Goal: Task Accomplishment & Management: Manage account settings

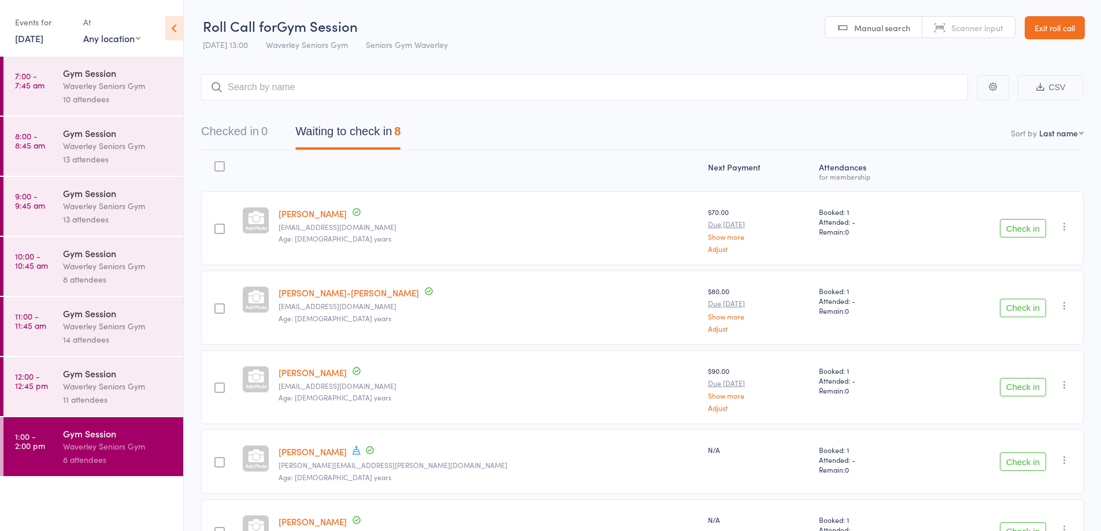
click at [1060, 19] on link "Exit roll call" at bounding box center [1054, 27] width 60 height 23
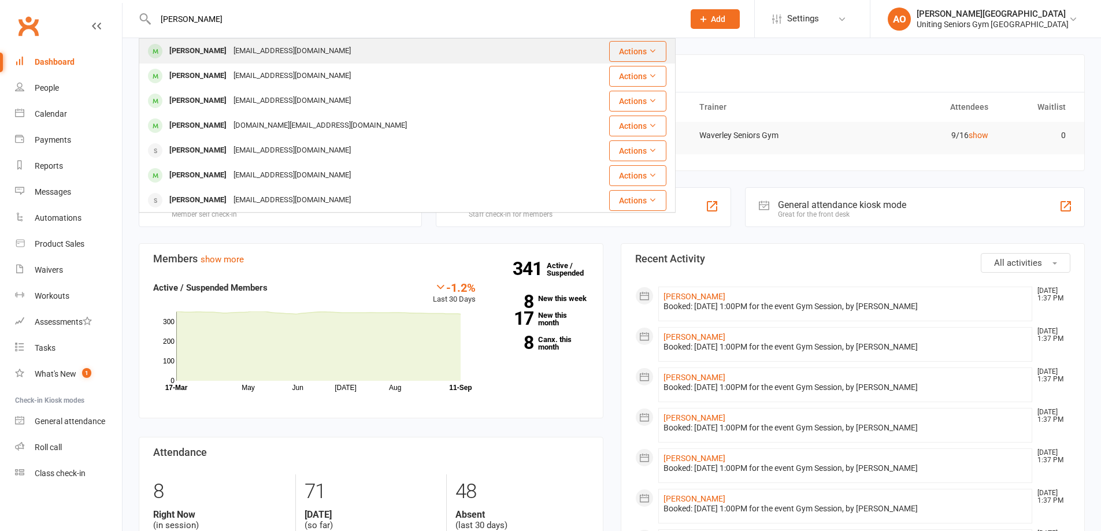
type input "[PERSON_NAME]"
click at [179, 51] on div "[PERSON_NAME]" at bounding box center [198, 51] width 64 height 17
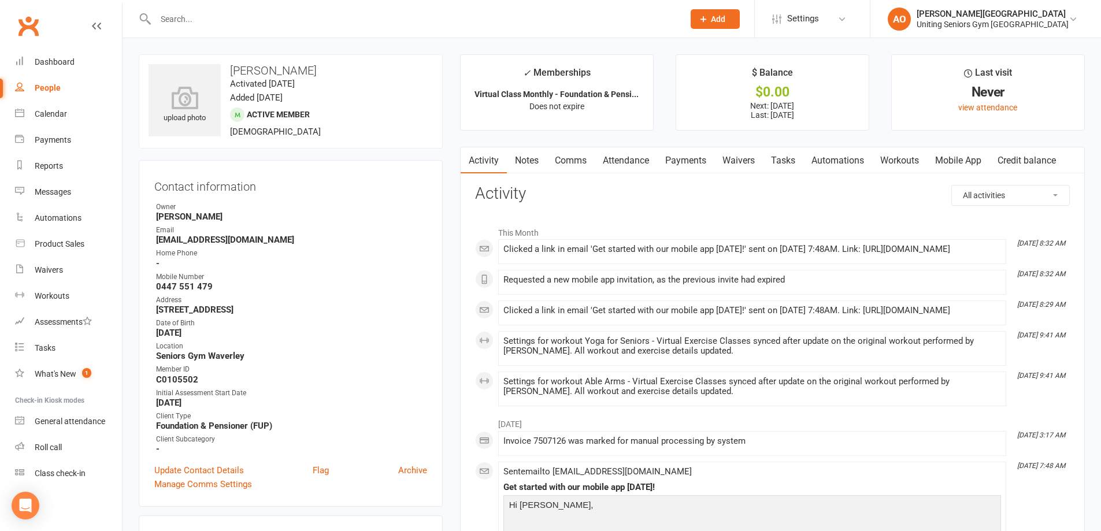
click at [222, 23] on input "text" at bounding box center [413, 19] width 523 height 16
paste input "[PERSON_NAME]"
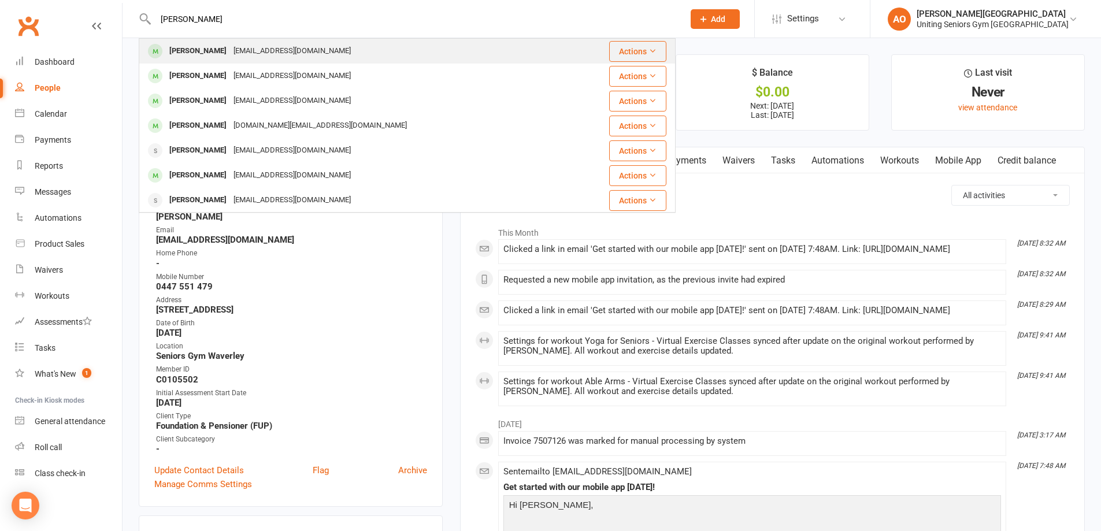
type input "[PERSON_NAME]"
click at [406, 51] on div "Susan Davitt susanmdavitt@gmail.com" at bounding box center [364, 51] width 448 height 24
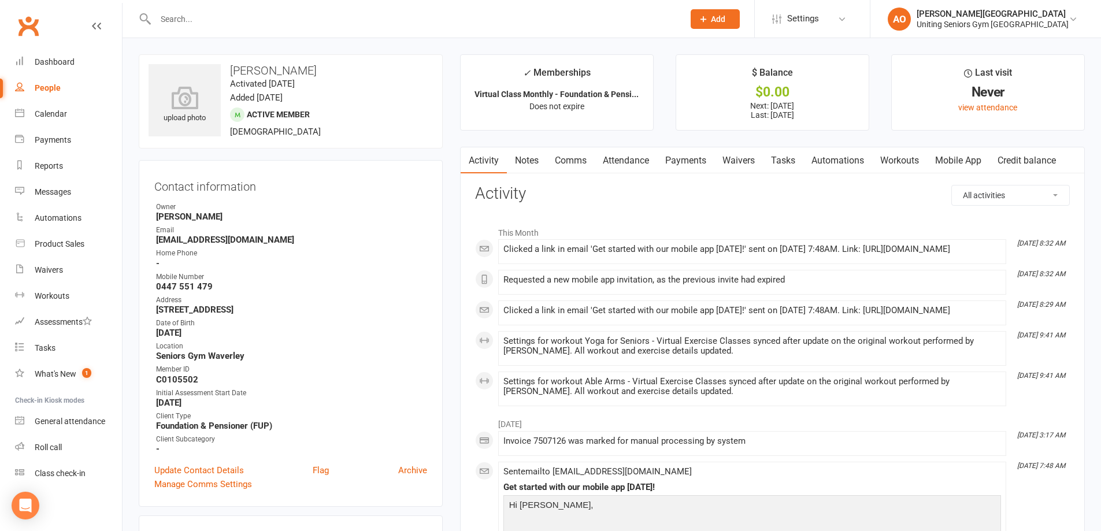
click at [637, 160] on link "Attendance" at bounding box center [626, 160] width 62 height 27
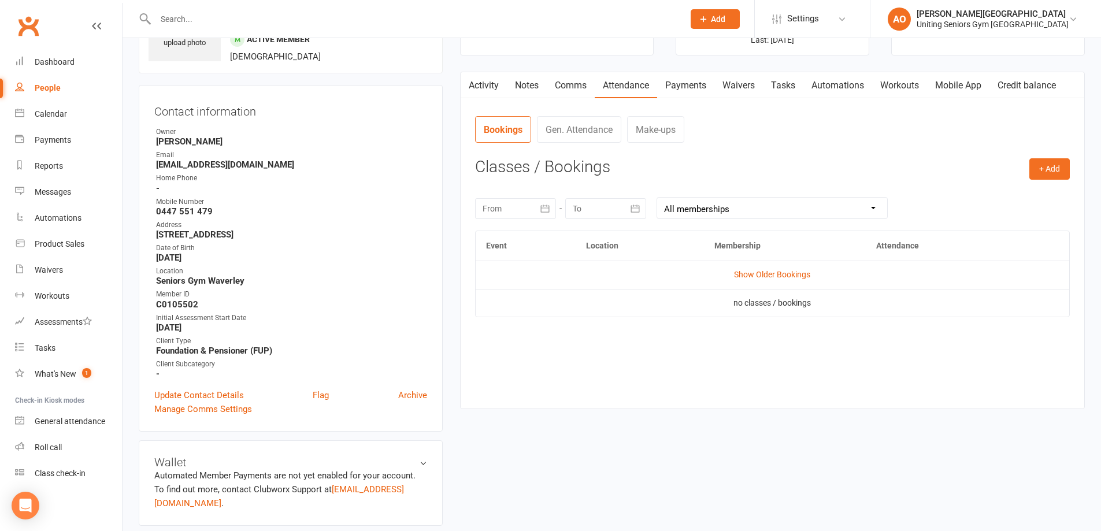
scroll to position [58, 0]
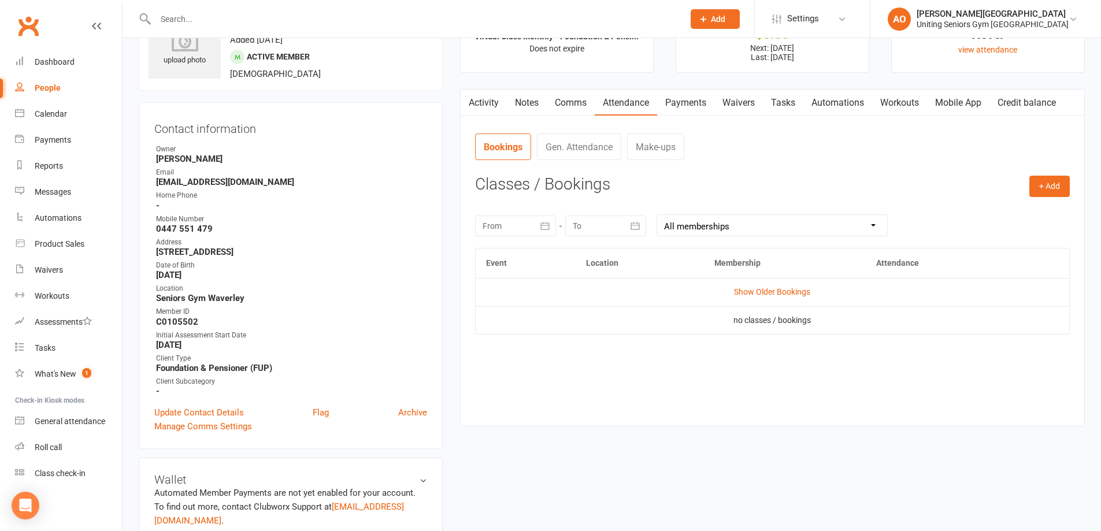
click at [205, 35] on div at bounding box center [407, 19] width 537 height 38
click at [192, 16] on input "text" at bounding box center [413, 19] width 523 height 16
paste input "[PERSON_NAME]"
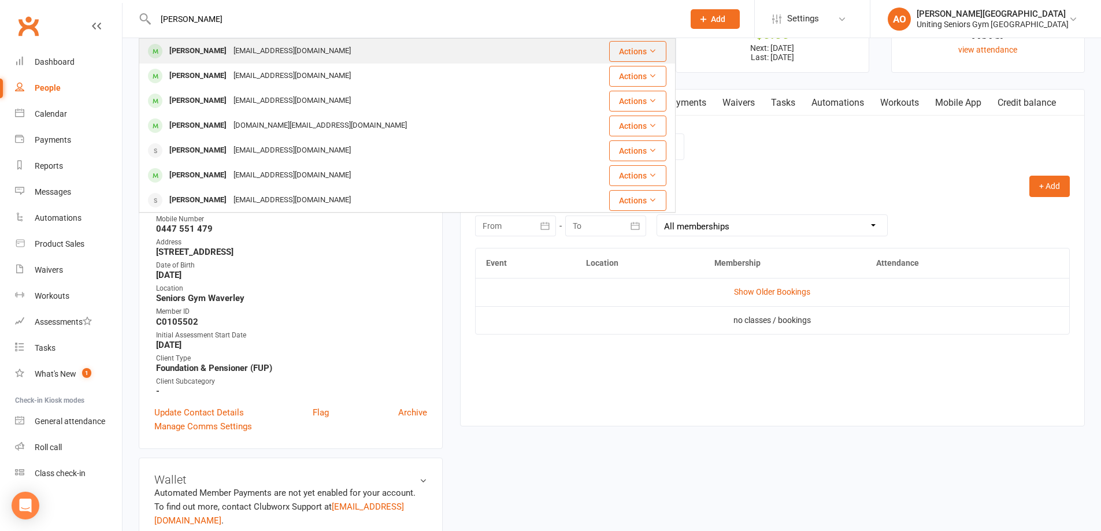
type input "[PERSON_NAME]"
click at [185, 55] on div "[PERSON_NAME]" at bounding box center [198, 51] width 64 height 17
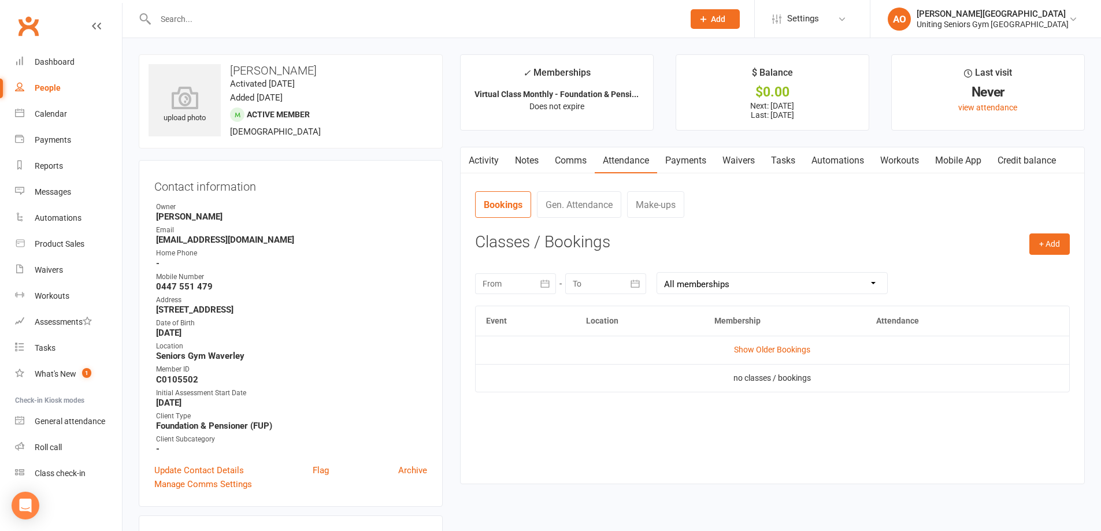
click at [181, 9] on div at bounding box center [407, 19] width 537 height 38
click at [182, 15] on input "text" at bounding box center [413, 19] width 523 height 16
paste input "[PERSON_NAME]"
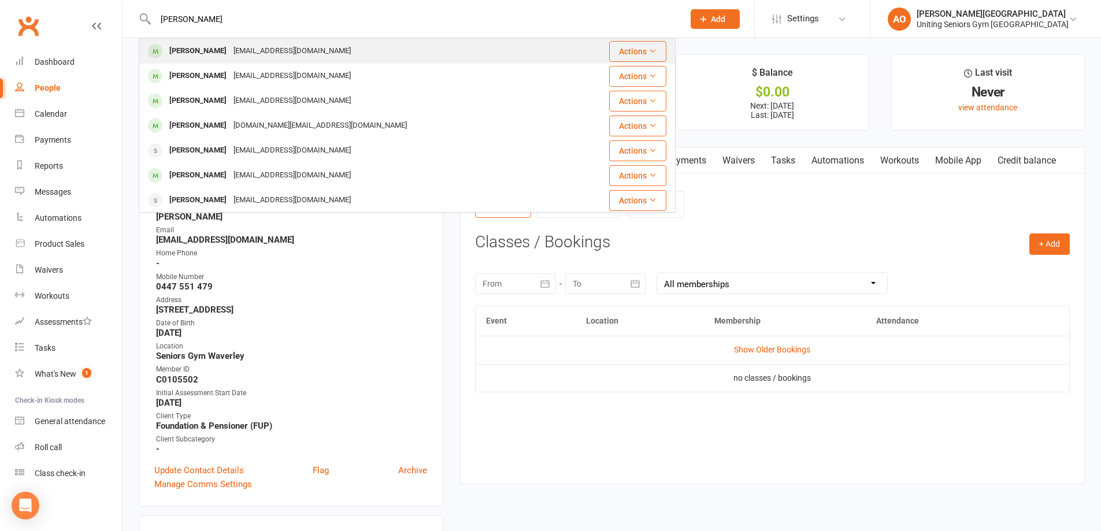
type input "[PERSON_NAME]"
click at [186, 49] on div "[PERSON_NAME]" at bounding box center [198, 51] width 64 height 17
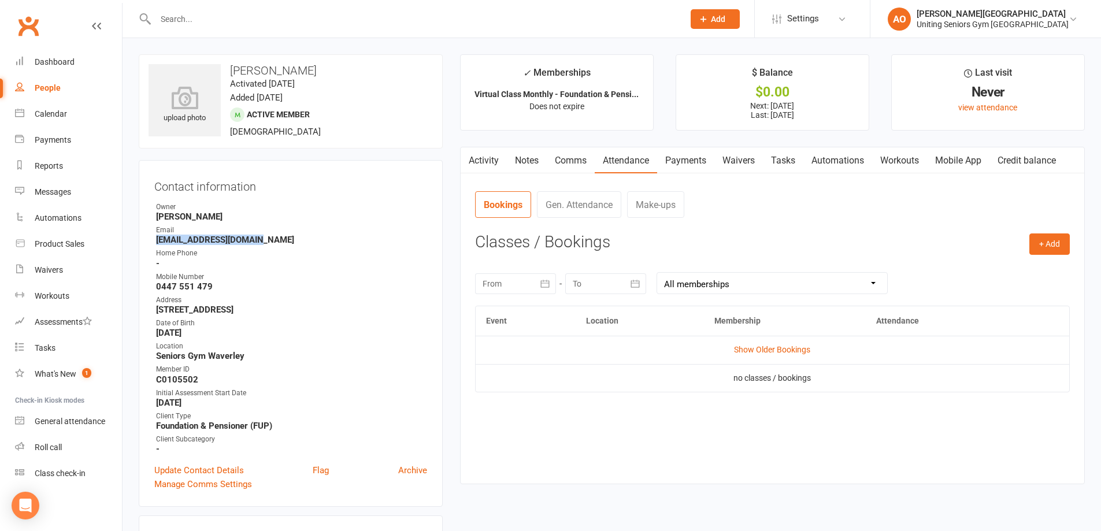
drag, startPoint x: 258, startPoint y: 239, endPoint x: 154, endPoint y: 236, distance: 104.0
click at [154, 236] on div "Contact information Owner Sarah Colyvas Email susanmdavitt@gmail.com Home Phone…" at bounding box center [291, 333] width 304 height 347
copy strong "[EMAIL_ADDRESS][DOMAIN_NAME]"
click at [945, 161] on link "Mobile App" at bounding box center [958, 160] width 62 height 27
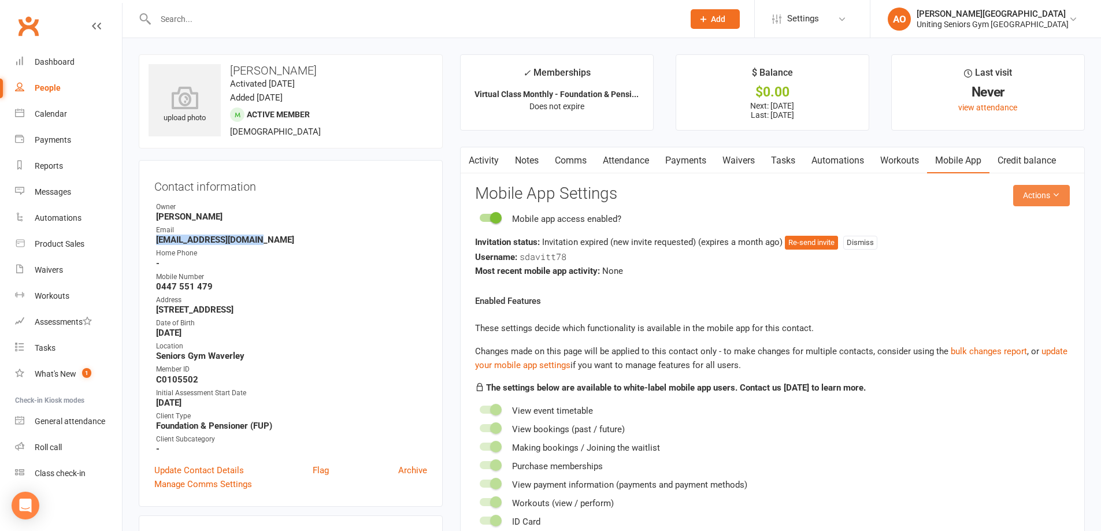
click at [1031, 195] on button "Actions" at bounding box center [1041, 195] width 57 height 21
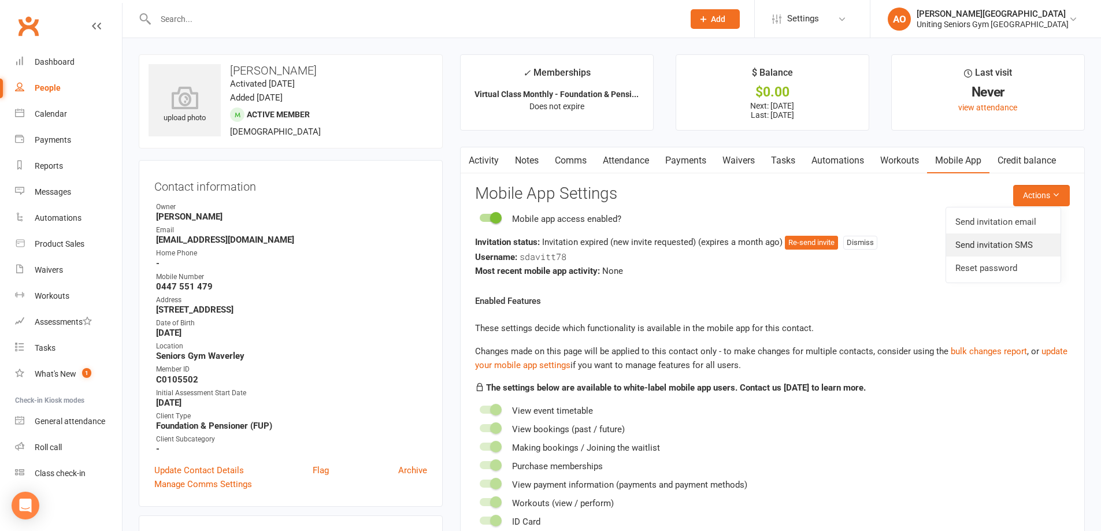
click at [1019, 248] on link "Send invitation SMS" at bounding box center [1003, 244] width 114 height 23
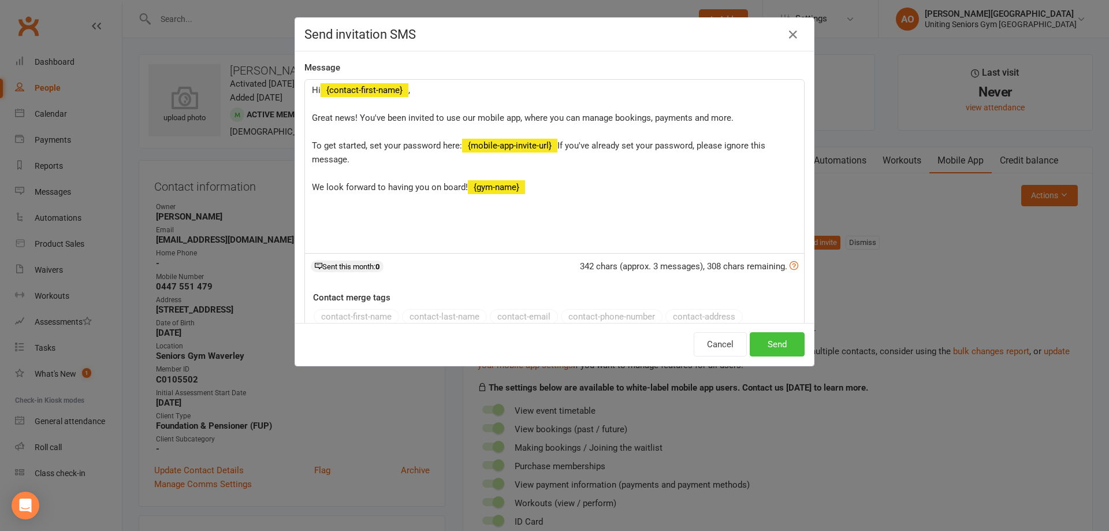
click at [775, 343] on button "Send" at bounding box center [777, 344] width 55 height 24
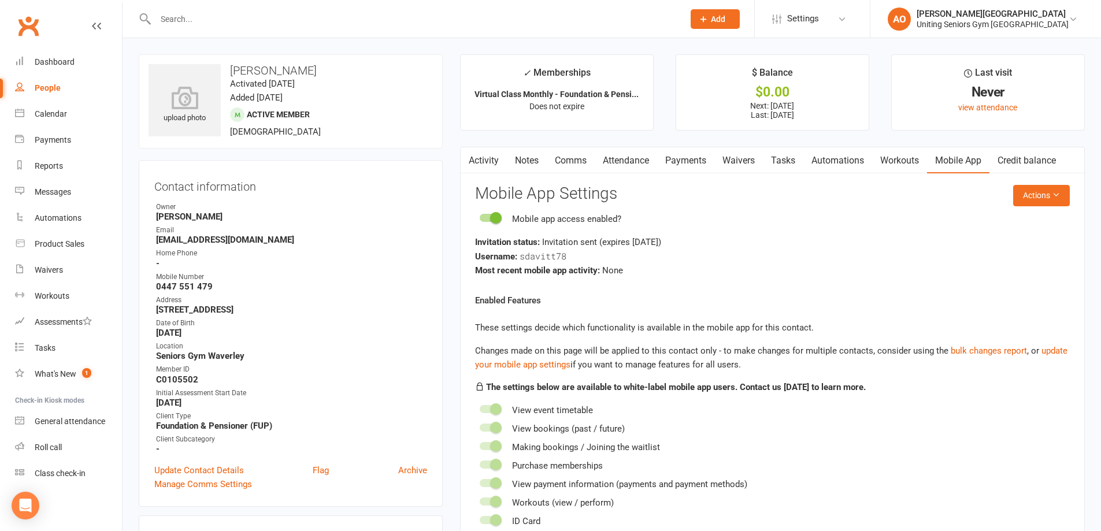
click at [188, 13] on input "text" at bounding box center [413, 19] width 523 height 16
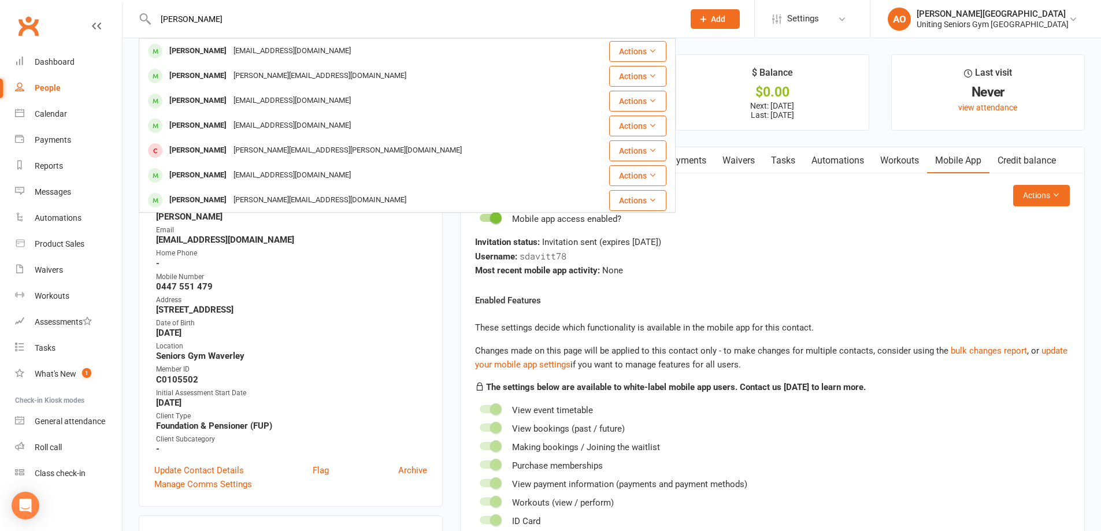
type input "john friend"
click at [184, 44] on div "[PERSON_NAME]" at bounding box center [198, 51] width 64 height 17
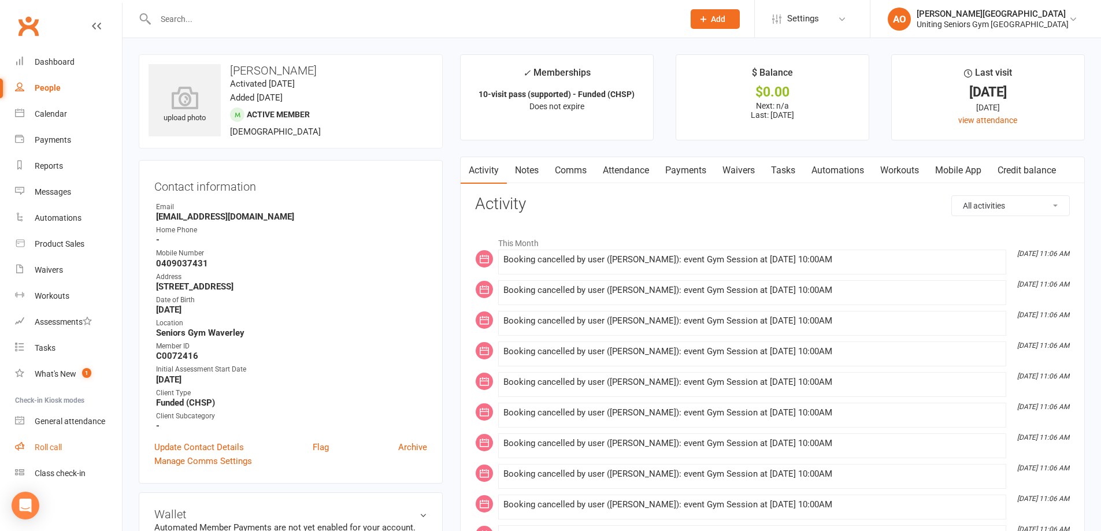
click at [70, 445] on link "Roll call" at bounding box center [68, 447] width 107 height 26
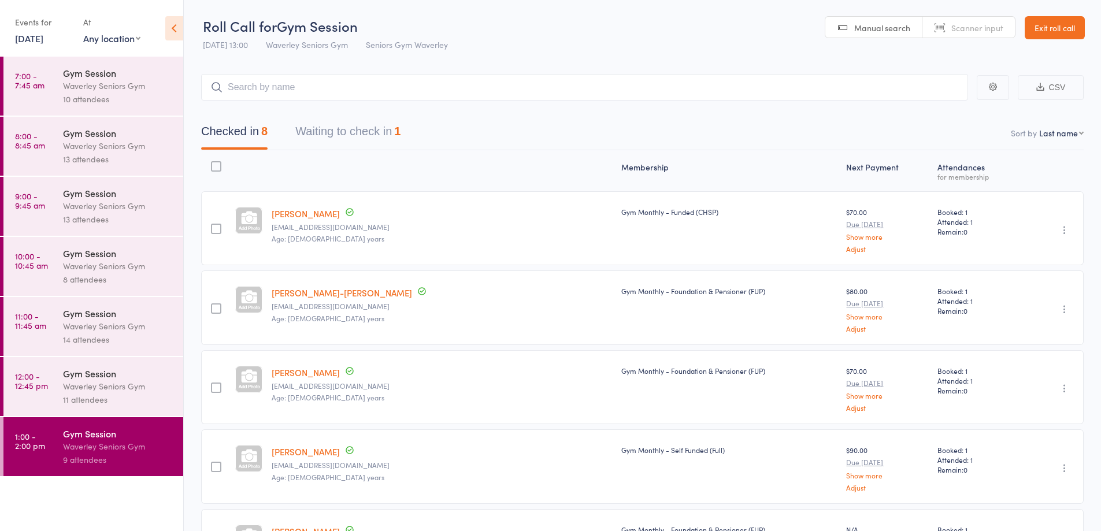
click at [43, 41] on link "[DATE]" at bounding box center [29, 38] width 28 height 13
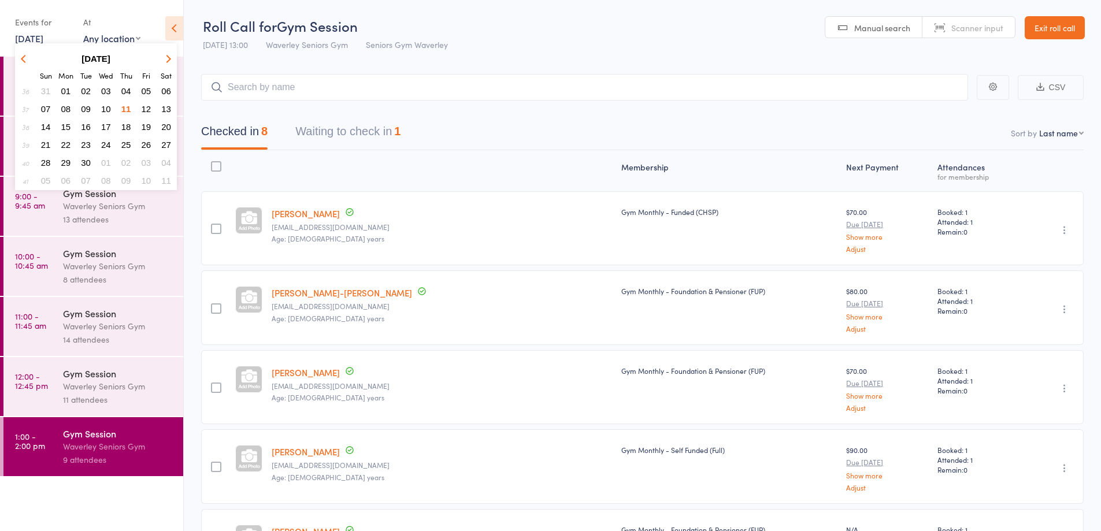
click at [143, 109] on span "12" at bounding box center [147, 109] width 10 height 10
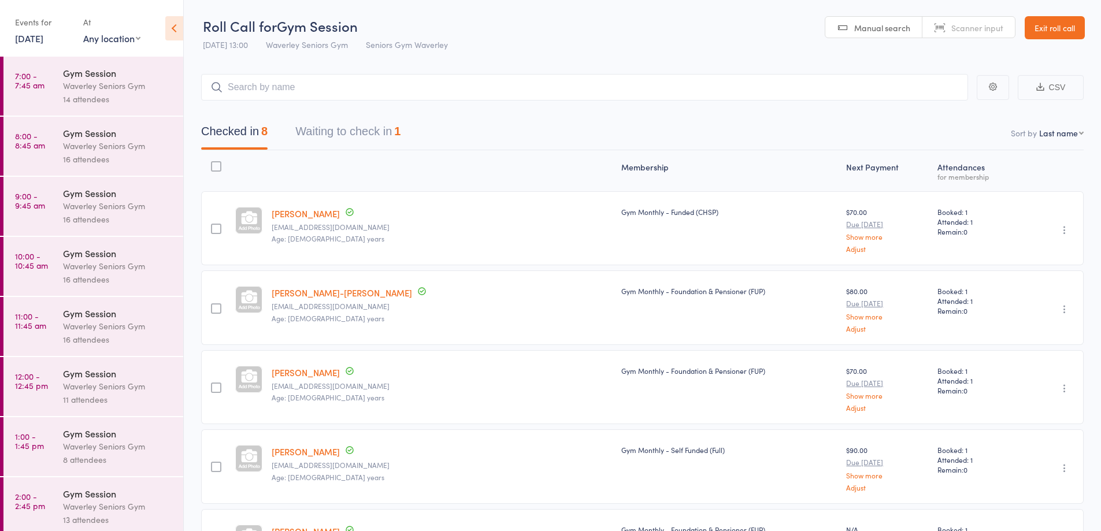
click at [1039, 27] on link "Exit roll call" at bounding box center [1054, 27] width 60 height 23
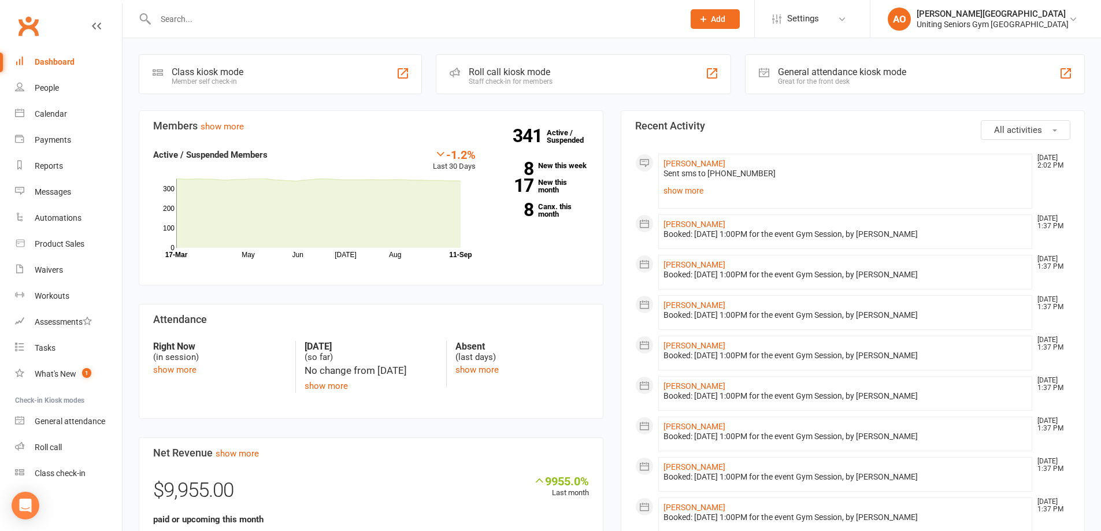
click at [238, 24] on input "text" at bounding box center [413, 19] width 523 height 16
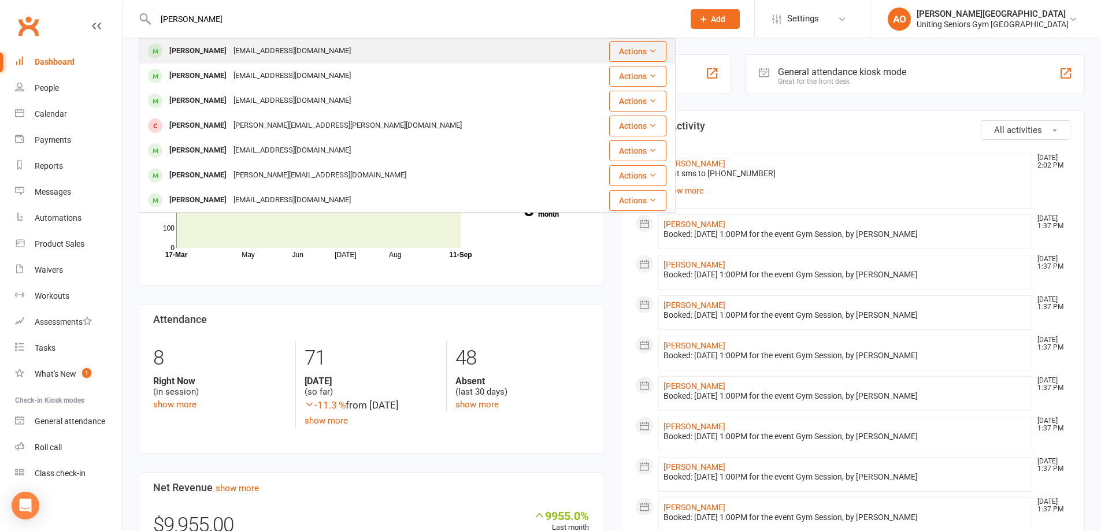
type input "john fri"
click at [230, 50] on div "sonnyjohn19@gmail.com" at bounding box center [292, 51] width 124 height 17
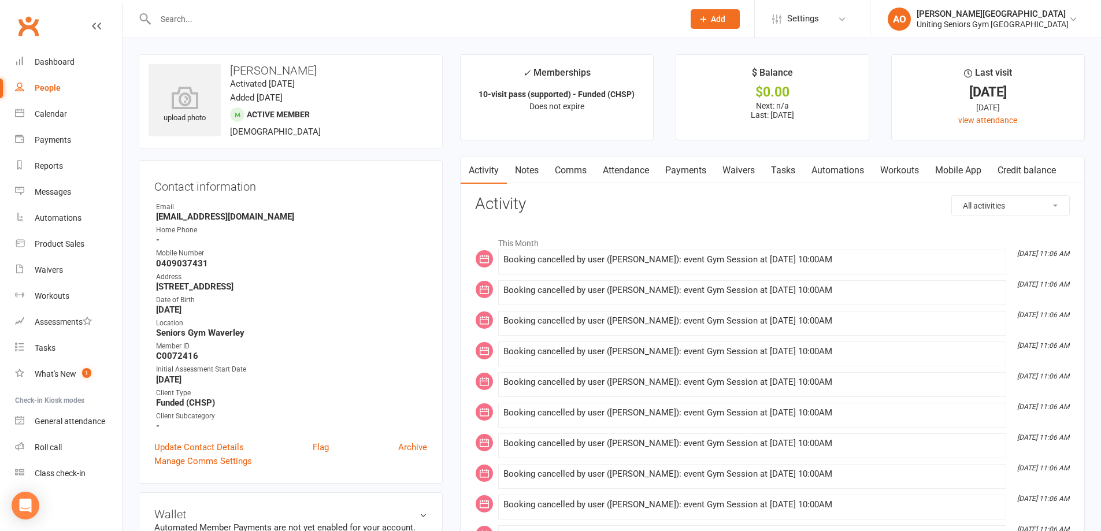
click at [634, 172] on link "Attendance" at bounding box center [626, 170] width 62 height 27
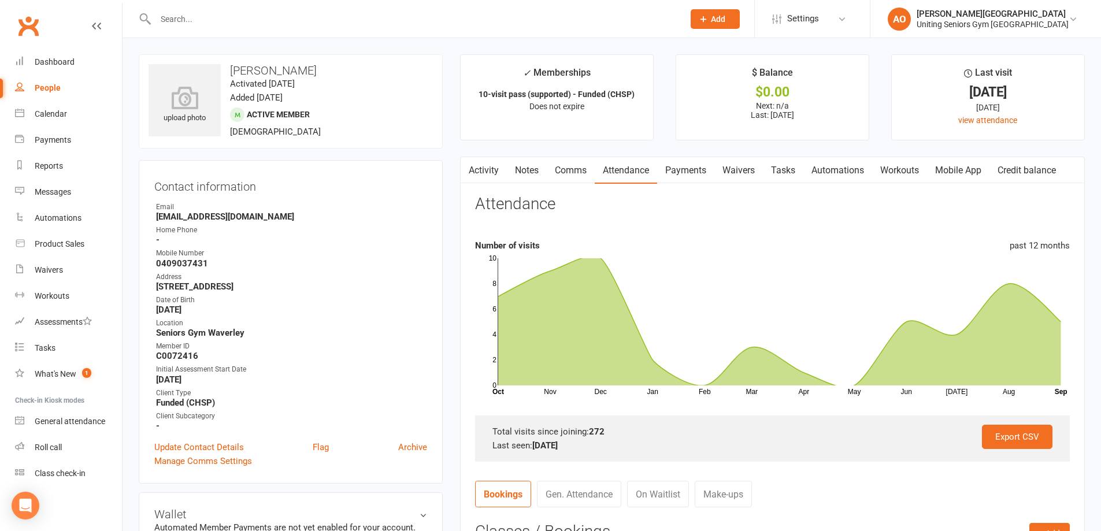
click at [240, 25] on input "text" at bounding box center [413, 19] width 523 height 16
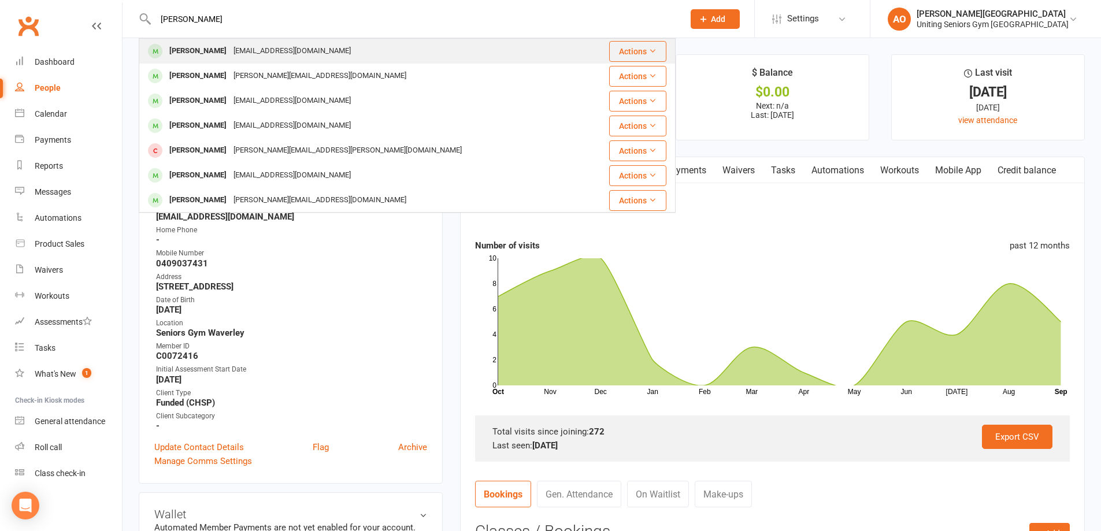
type input "john friend"
click at [196, 51] on div "[PERSON_NAME]" at bounding box center [198, 51] width 64 height 17
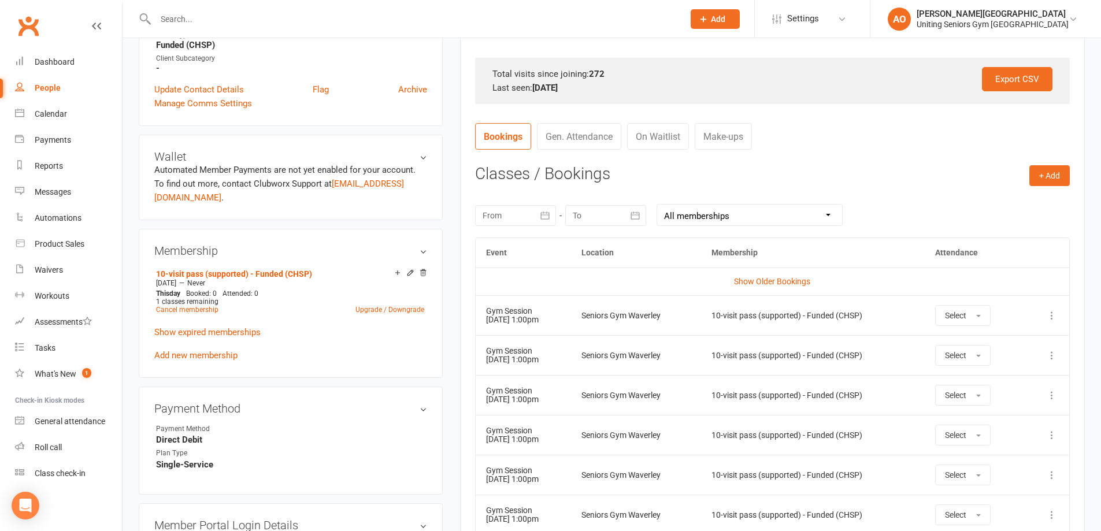
scroll to position [347, 0]
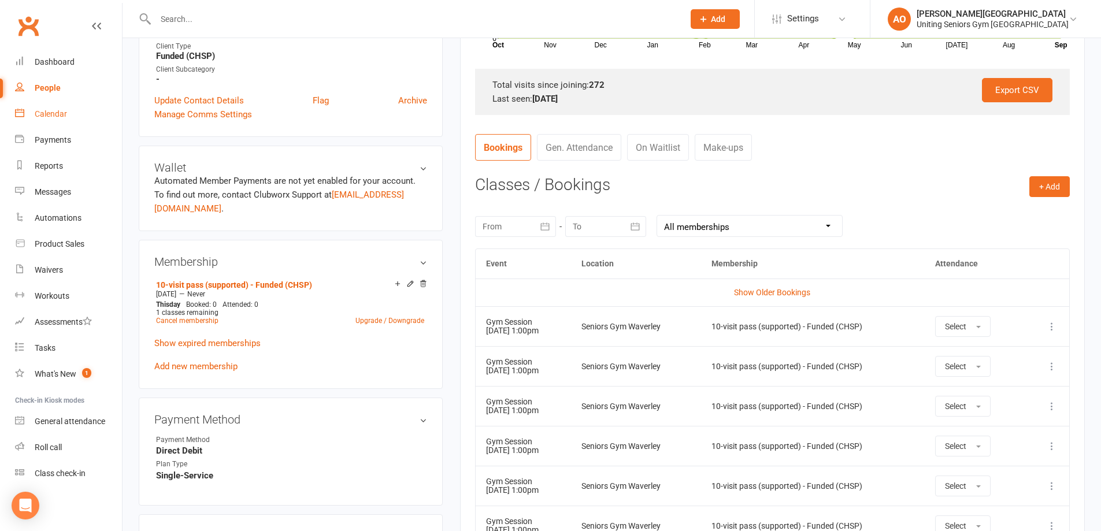
click at [53, 112] on div "Calendar" at bounding box center [51, 113] width 32 height 9
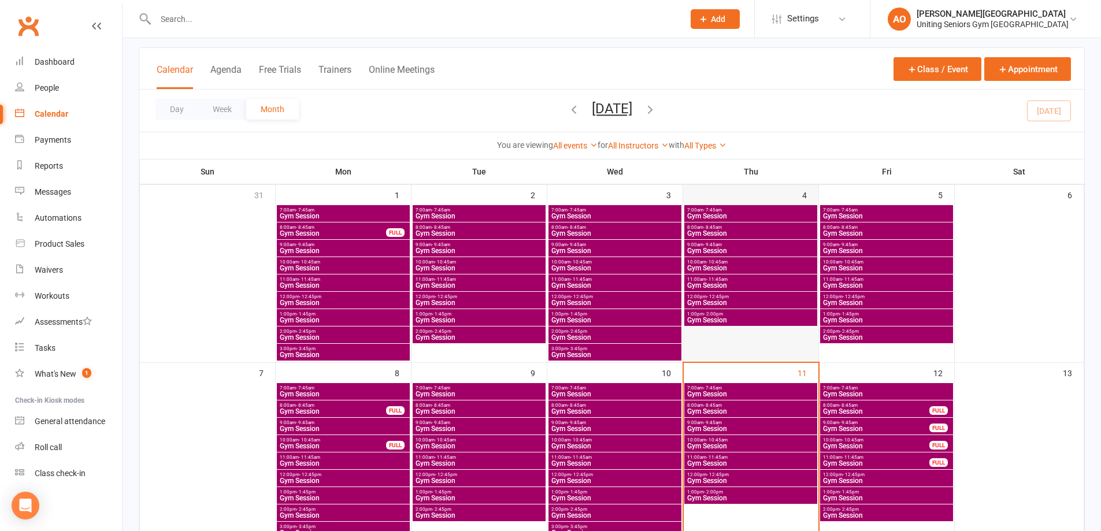
scroll to position [289, 0]
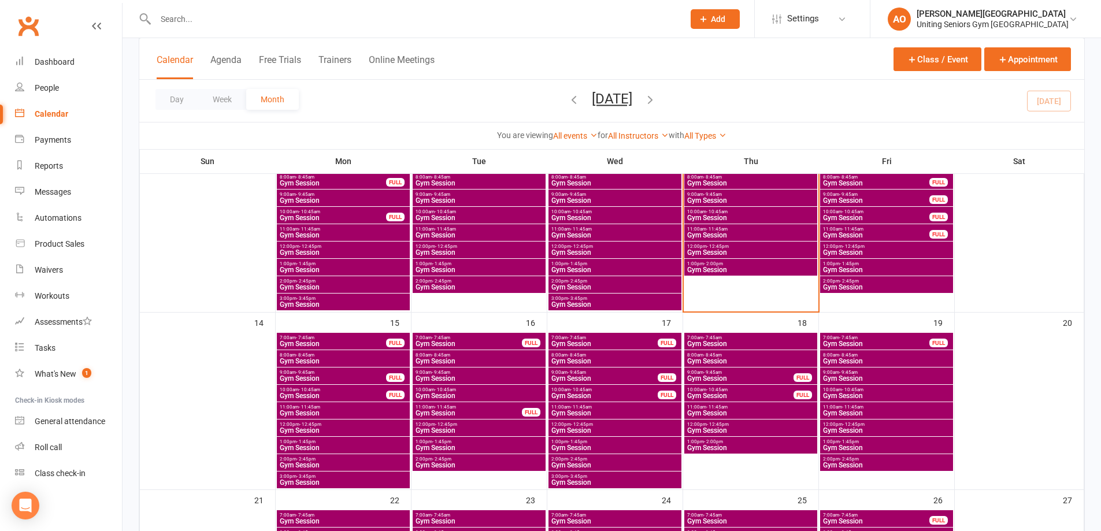
click at [840, 391] on span "10:00am - 10:45am" at bounding box center [886, 389] width 128 height 5
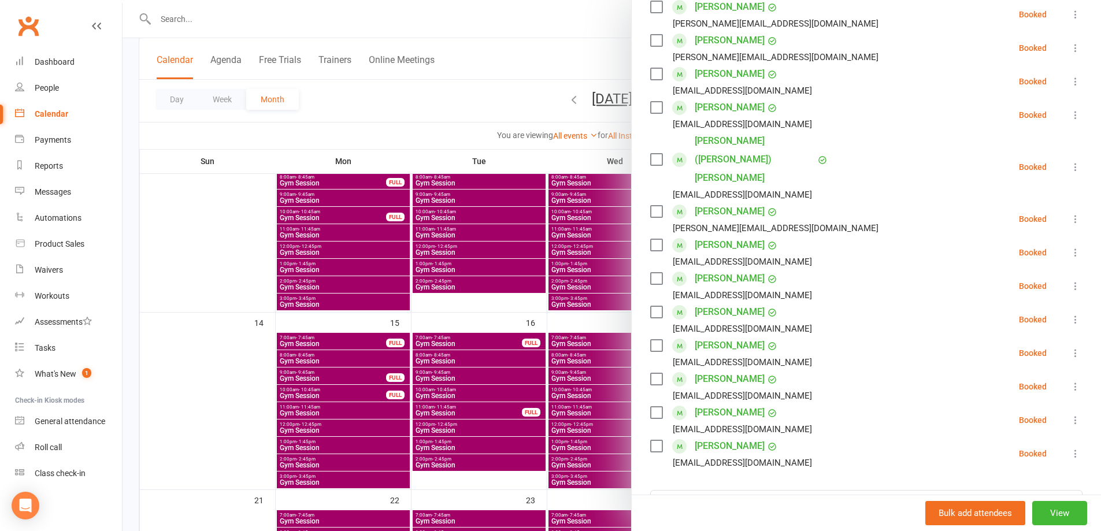
scroll to position [347, 0]
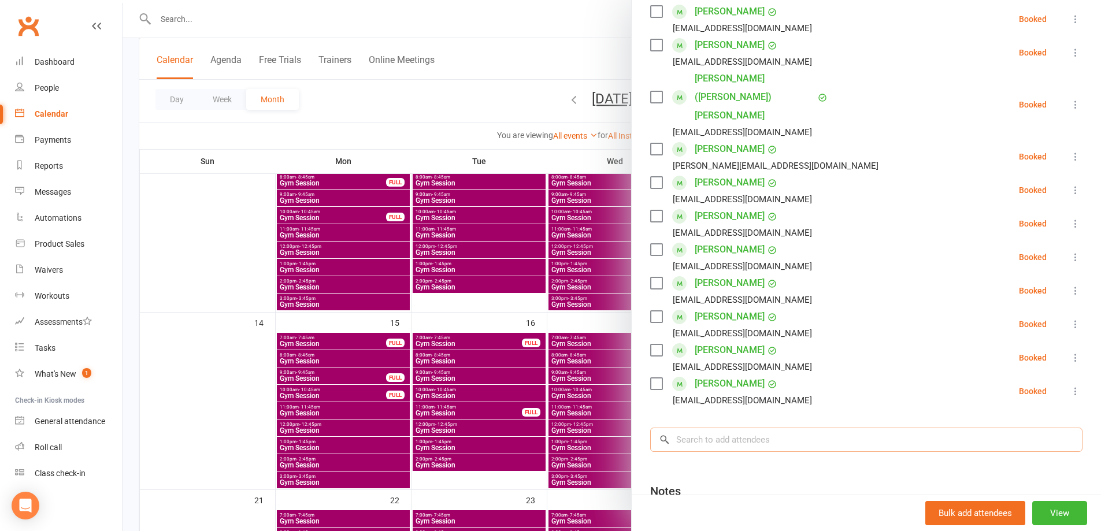
click at [712, 428] on input "search" at bounding box center [866, 440] width 432 height 24
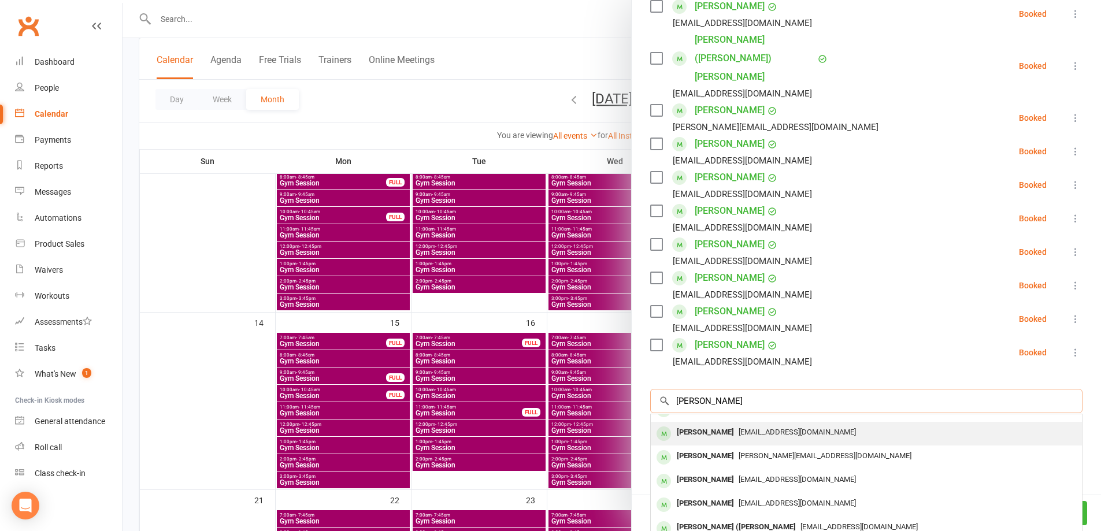
scroll to position [430, 0]
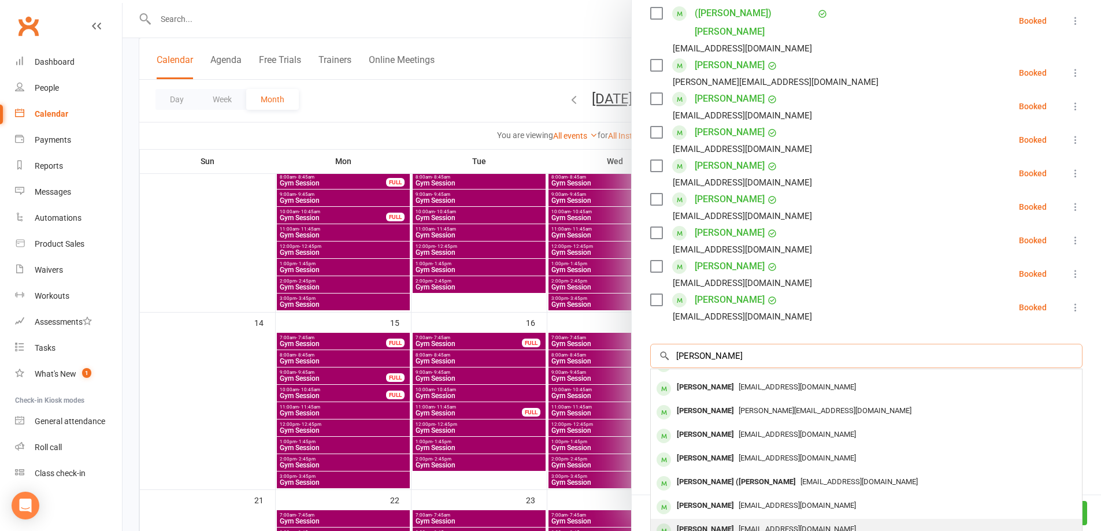
type input "john"
click at [776, 525] on span "sonnyjohn19@gmail.com" at bounding box center [796, 529] width 117 height 9
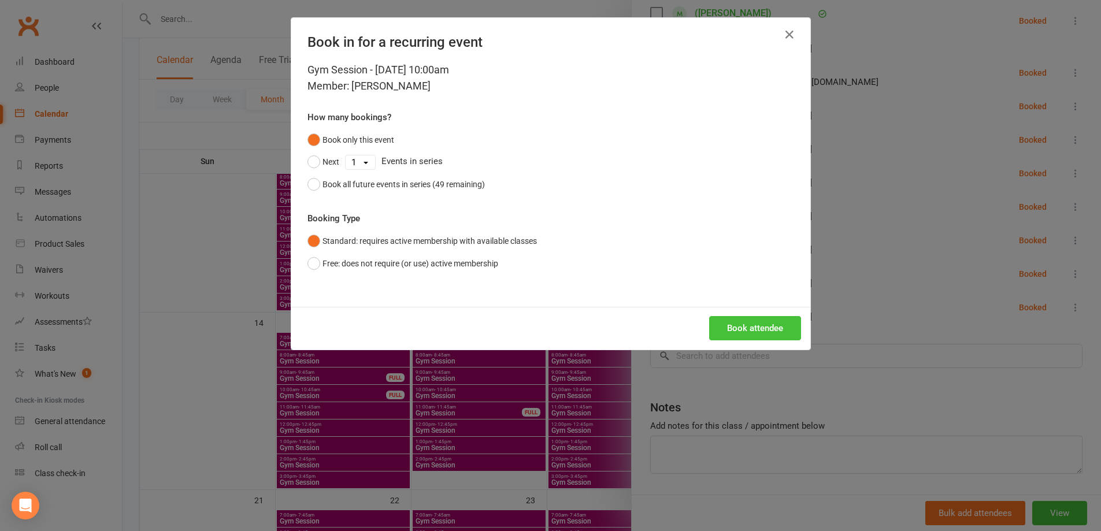
click at [751, 329] on button "Book attendee" at bounding box center [755, 328] width 92 height 24
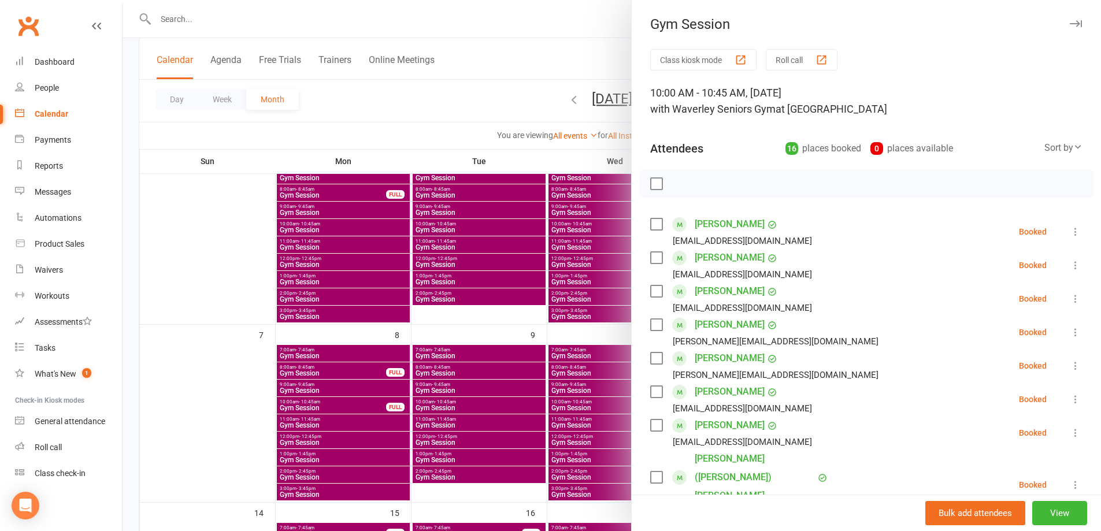
scroll to position [0, 0]
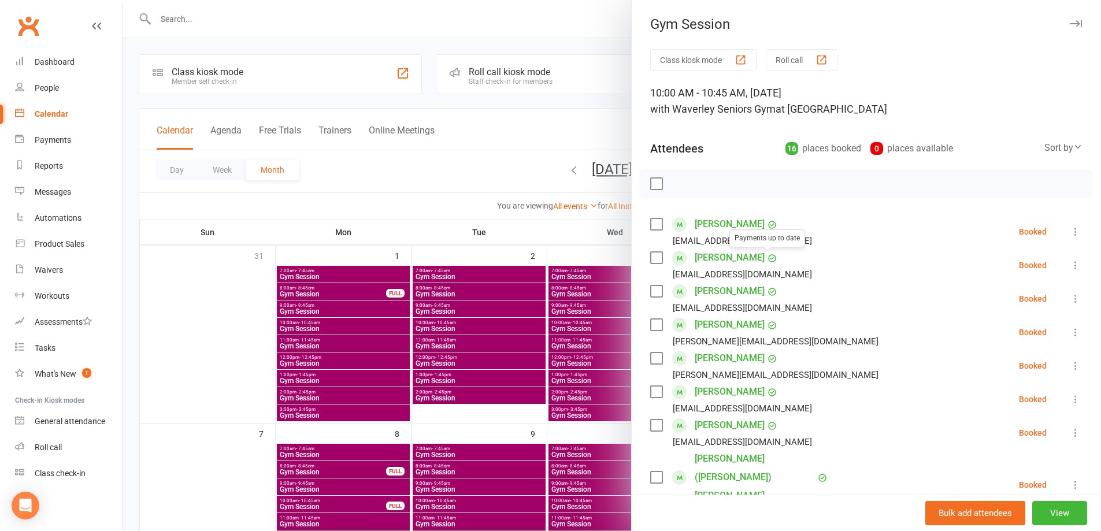
click at [719, 291] on link "[PERSON_NAME]" at bounding box center [729, 291] width 70 height 18
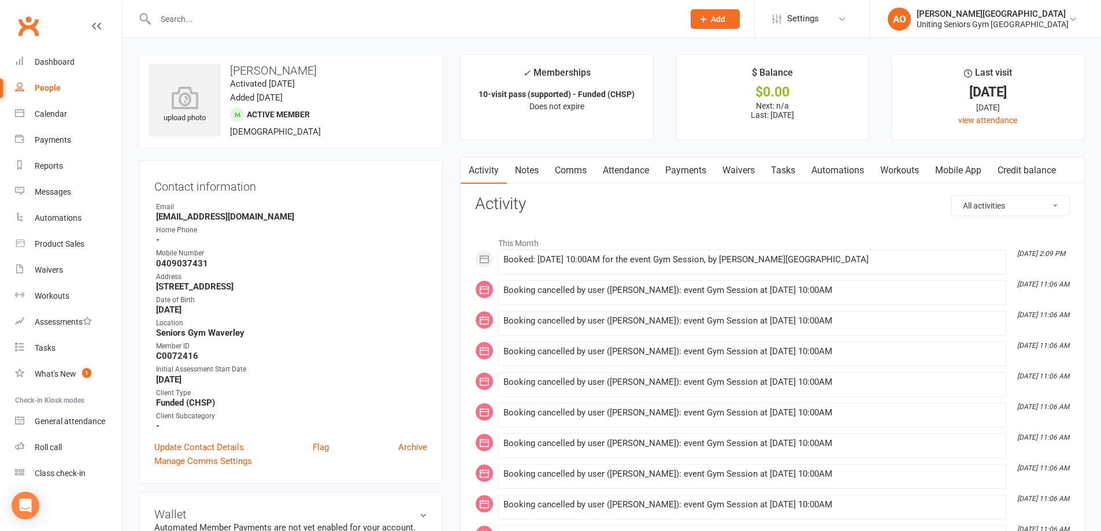
click at [633, 172] on link "Attendance" at bounding box center [626, 170] width 62 height 27
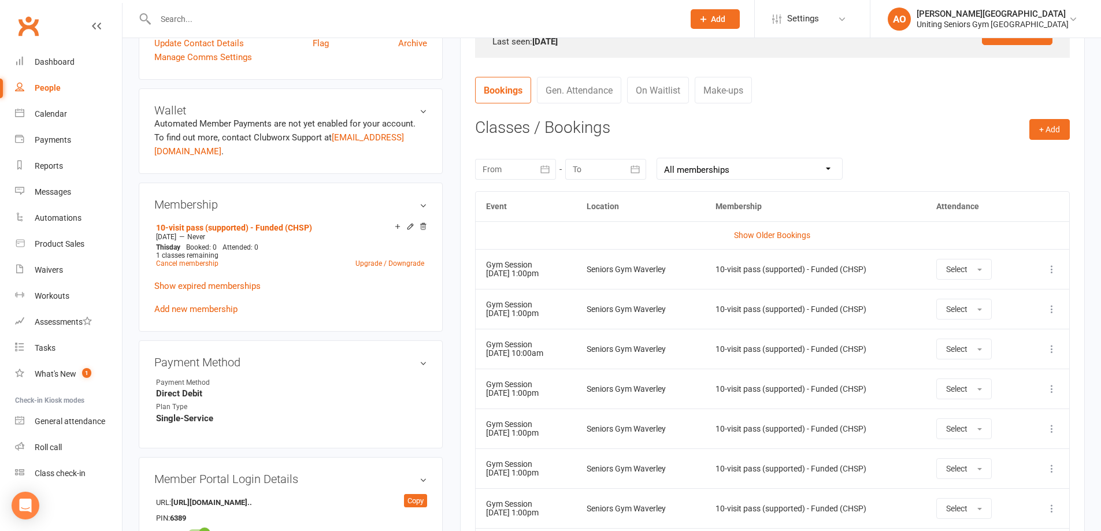
scroll to position [404, 0]
click at [1048, 303] on button at bounding box center [1052, 309] width 14 height 14
click at [1005, 374] on link "Remove booking" at bounding box center [1001, 377] width 114 height 23
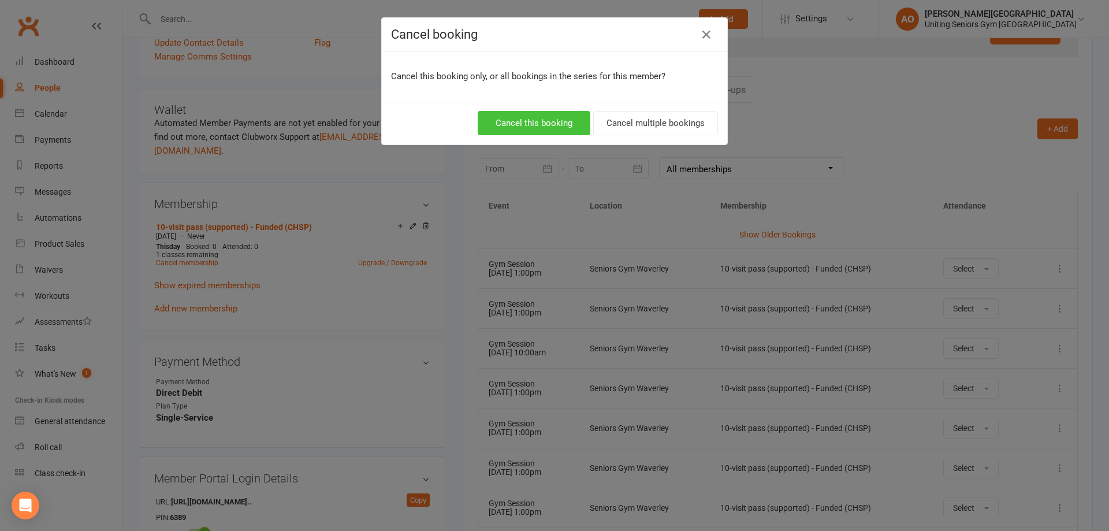
click at [511, 126] on button "Cancel this booking" at bounding box center [534, 123] width 113 height 24
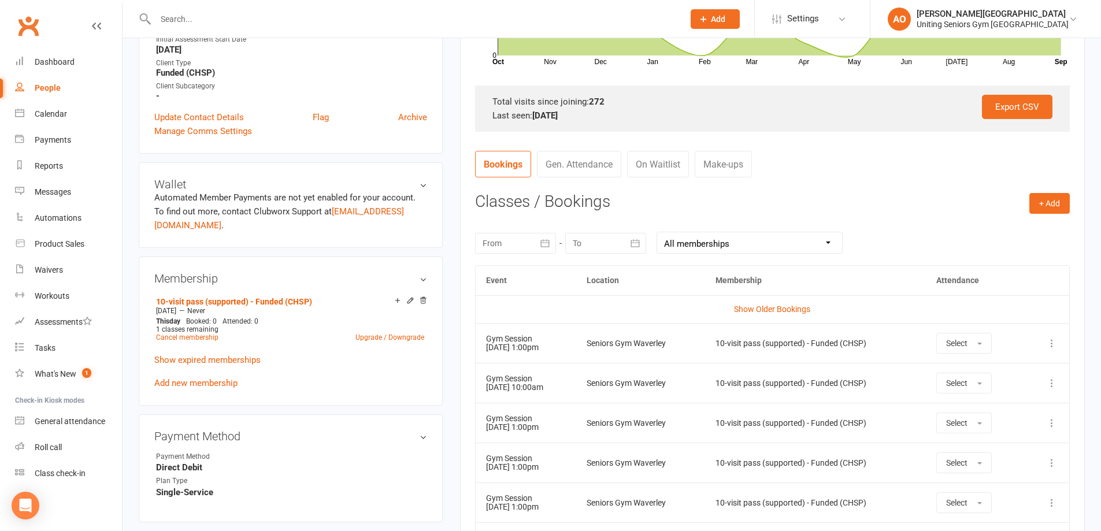
scroll to position [347, 0]
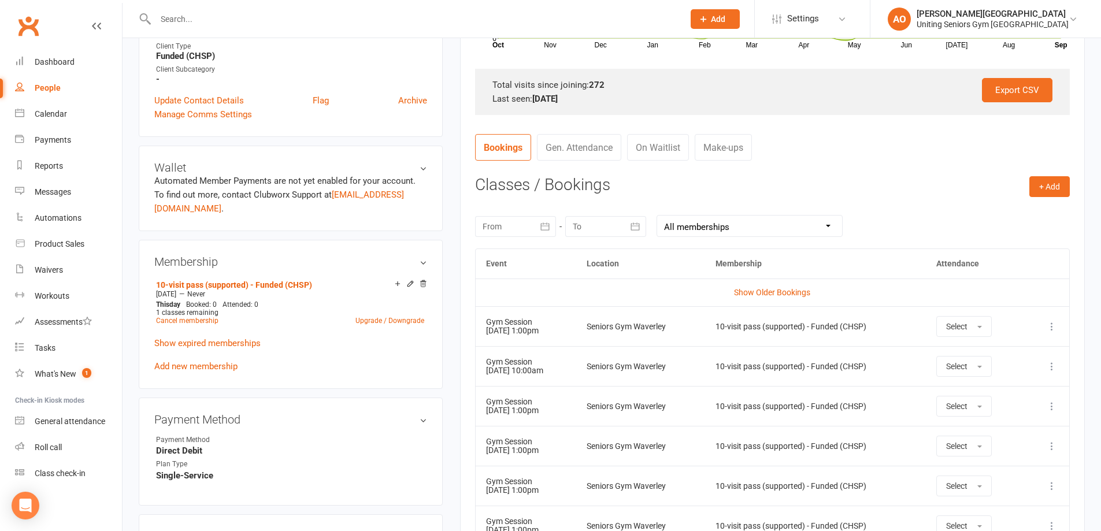
click at [173, 18] on input "text" at bounding box center [413, 19] width 523 height 16
type input "etta melk"
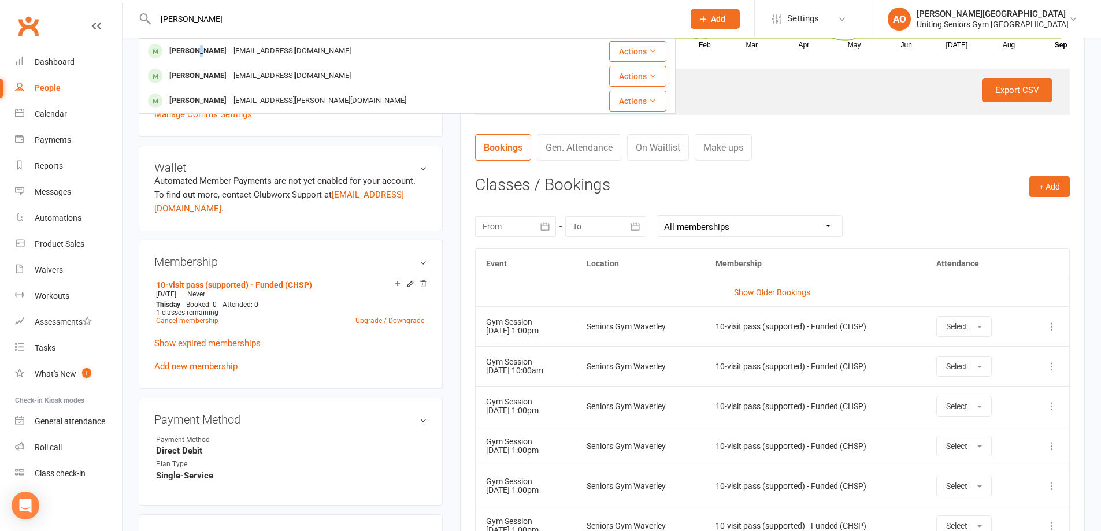
click at [197, 47] on div "Etta Melman" at bounding box center [198, 51] width 64 height 17
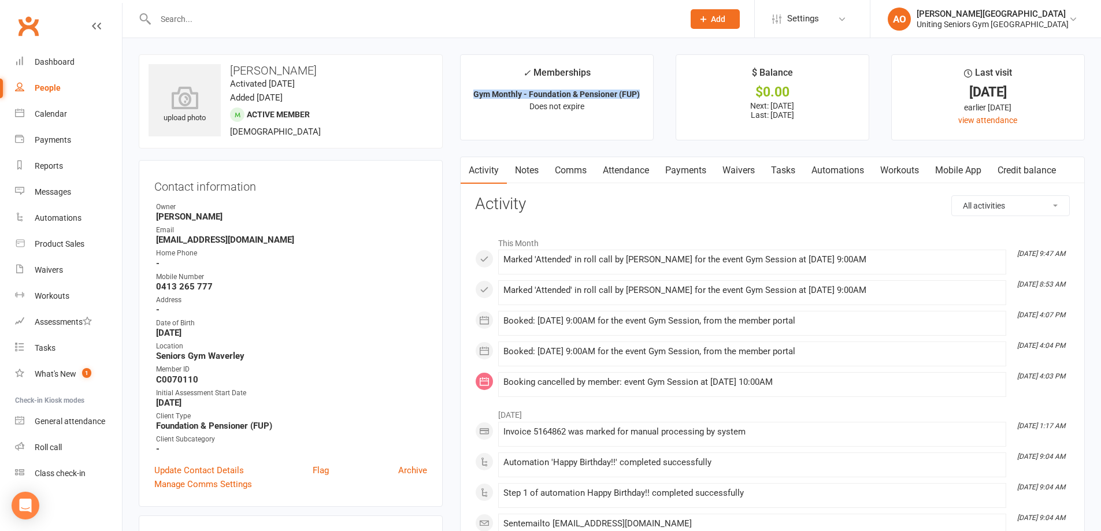
drag, startPoint x: 476, startPoint y: 94, endPoint x: 644, endPoint y: 90, distance: 167.6
click at [644, 90] on li "✓ Memberships Gym Monthly - Foundation & Pensioner (FUP) Does not expire" at bounding box center [557, 97] width 194 height 86
copy strong "Gym Monthly - Foundation & Pensioner (FUP)"
click at [175, 17] on input "text" at bounding box center [413, 19] width 523 height 16
click at [63, 445] on link "Roll call" at bounding box center [68, 447] width 107 height 26
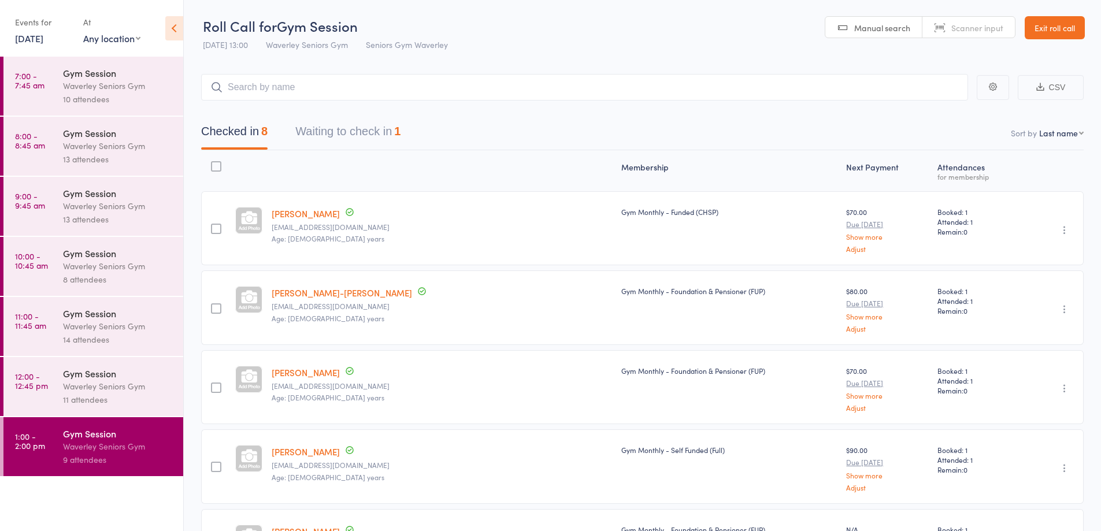
click at [1054, 23] on link "Exit roll call" at bounding box center [1054, 27] width 60 height 23
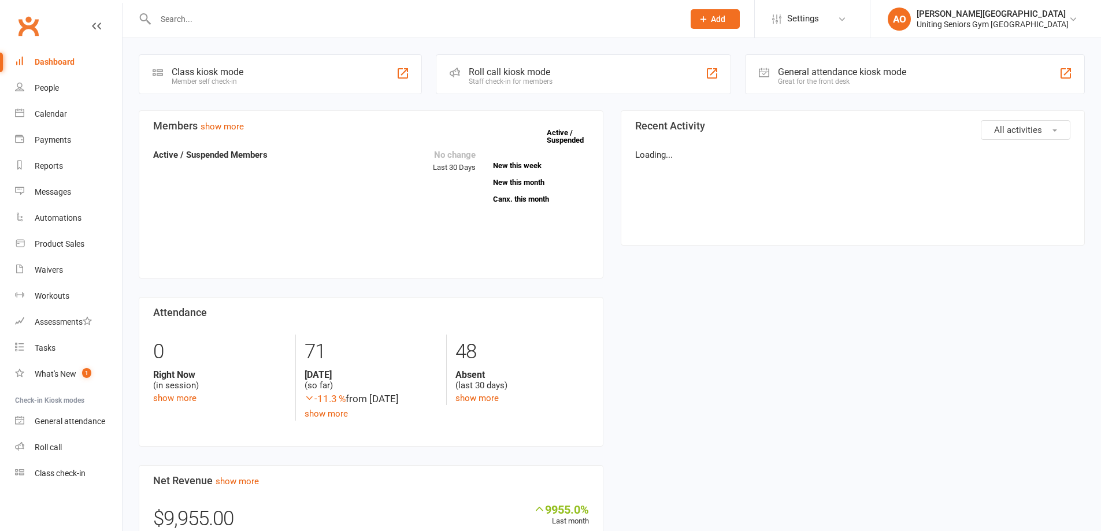
click at [258, 24] on input "text" at bounding box center [413, 19] width 523 height 16
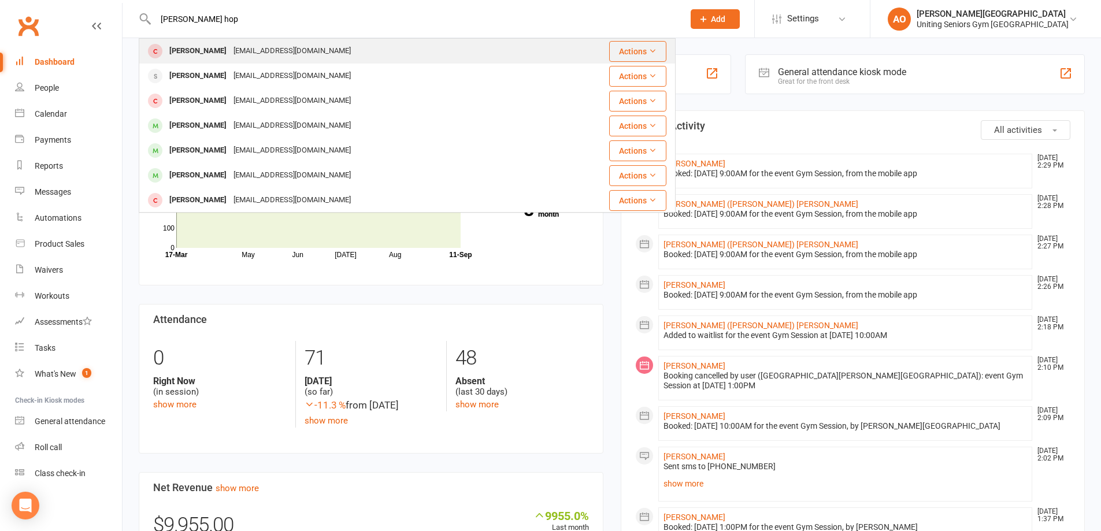
type input "[PERSON_NAME] hop"
click at [286, 52] on div "[EMAIL_ADDRESS][DOMAIN_NAME]" at bounding box center [292, 51] width 124 height 17
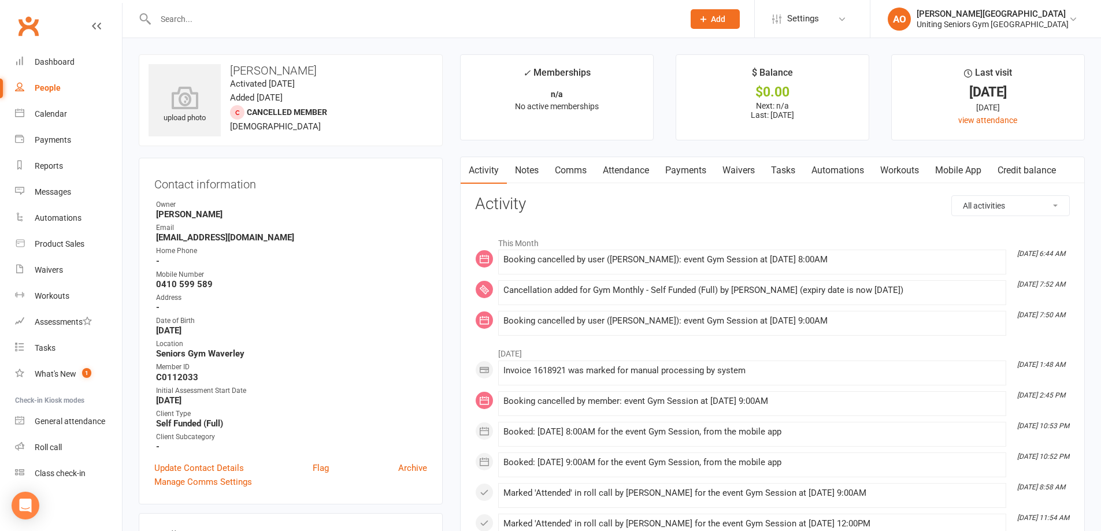
click at [863, 348] on li "[DATE]" at bounding box center [772, 350] width 595 height 18
click at [503, 255] on span at bounding box center [503, 255] width 0 height 0
drag, startPoint x: 217, startPoint y: 236, endPoint x: 213, endPoint y: 240, distance: 6.1
click at [213, 240] on strong "[EMAIL_ADDRESS][DOMAIN_NAME]" at bounding box center [291, 237] width 271 height 10
click at [251, 240] on strong "[EMAIL_ADDRESS][DOMAIN_NAME]" at bounding box center [291, 237] width 271 height 10
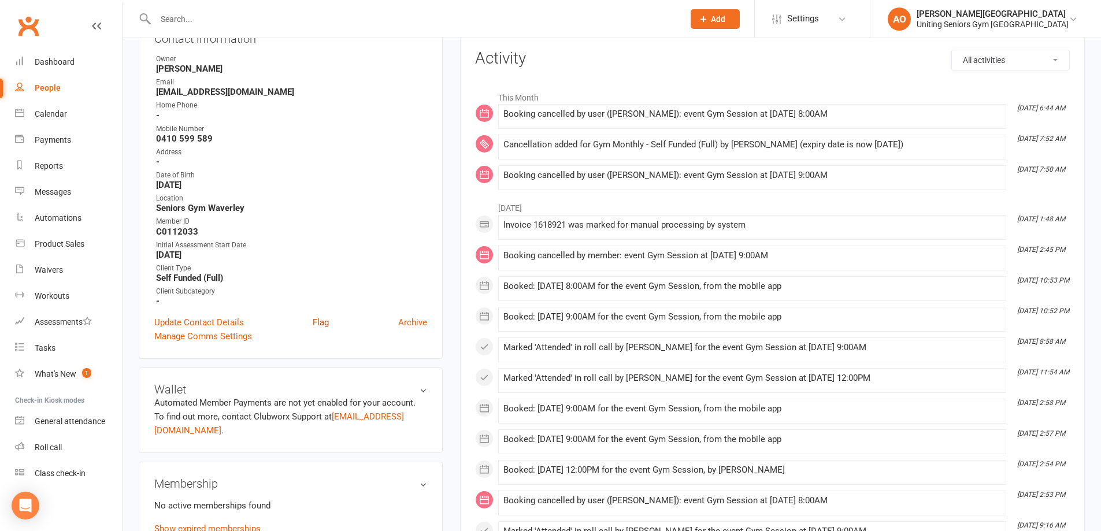
scroll to position [173, 0]
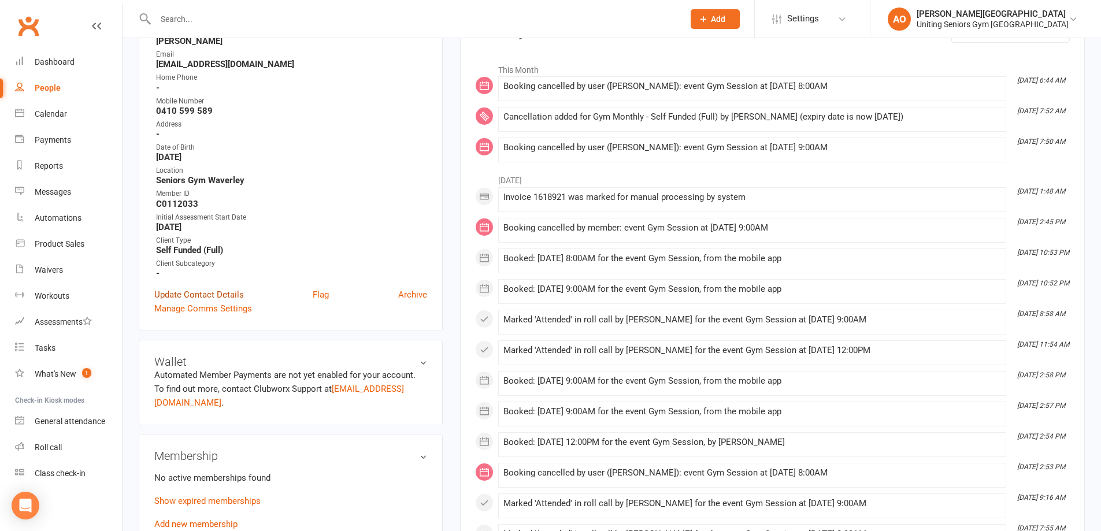
click at [195, 294] on link "Update Contact Details" at bounding box center [199, 295] width 90 height 14
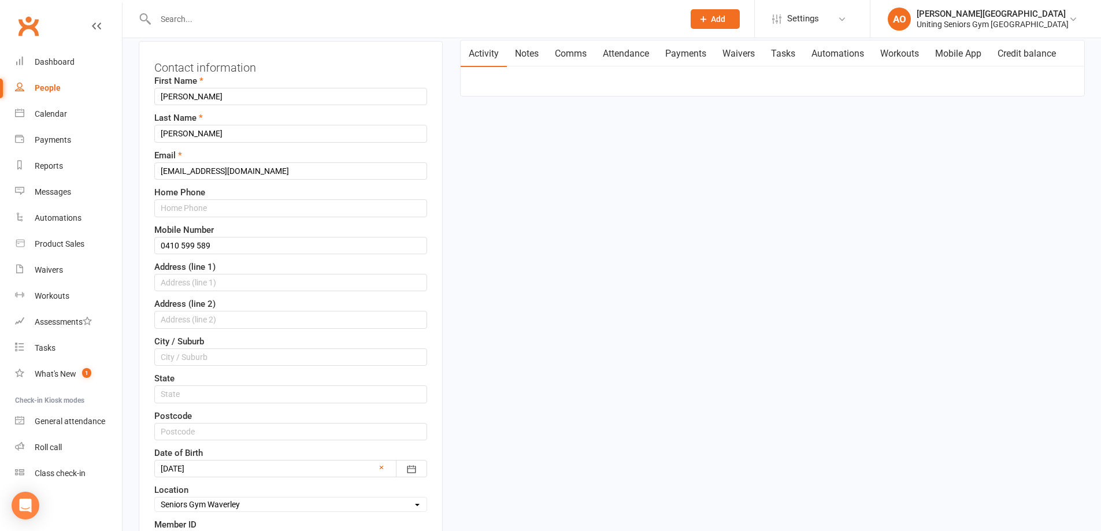
scroll to position [54, 0]
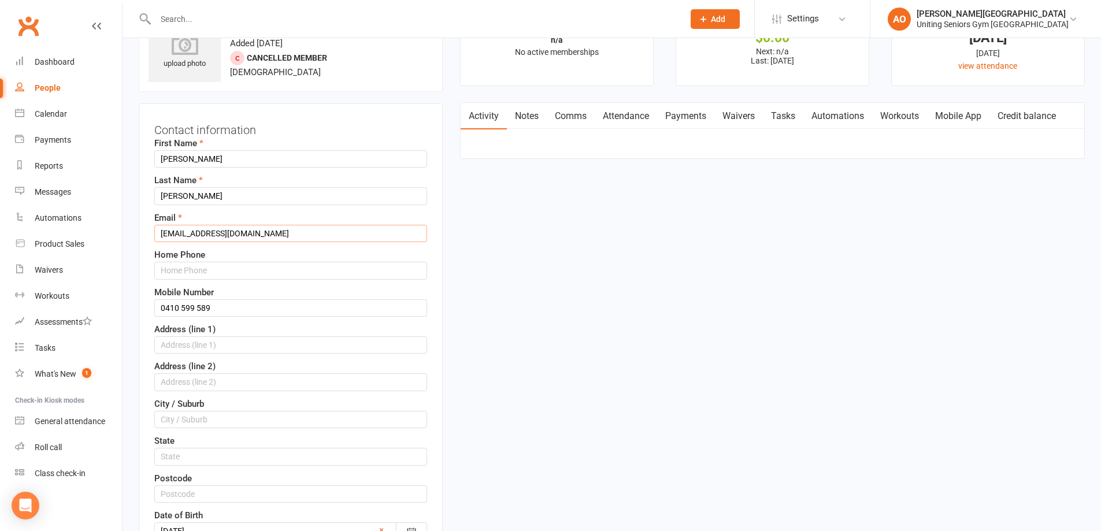
click at [217, 233] on input "[EMAIL_ADDRESS][DOMAIN_NAME]" at bounding box center [290, 233] width 273 height 17
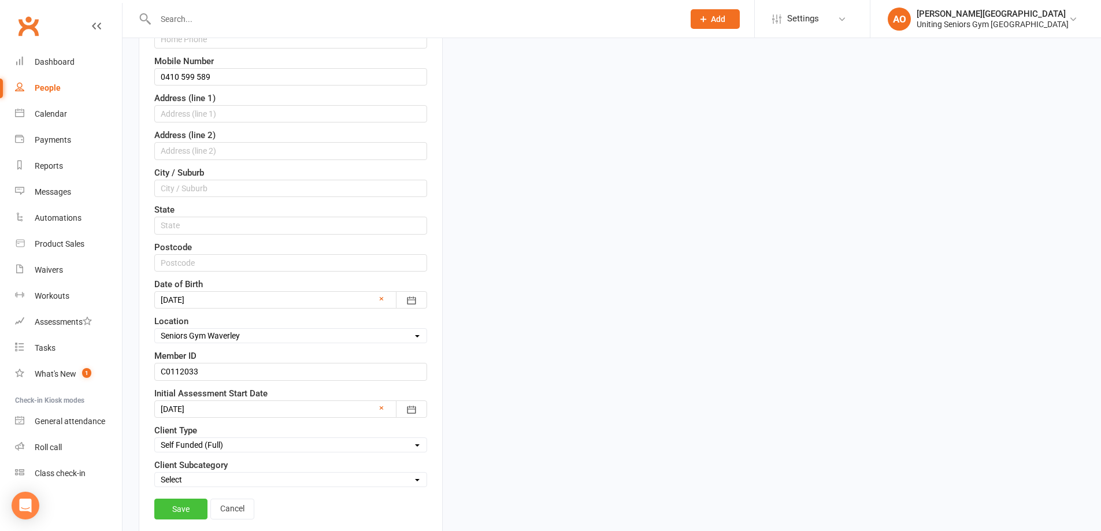
type input "[EMAIL_ADDRESS][DOMAIN_NAME]"
click at [170, 509] on link "Save" at bounding box center [180, 509] width 53 height 21
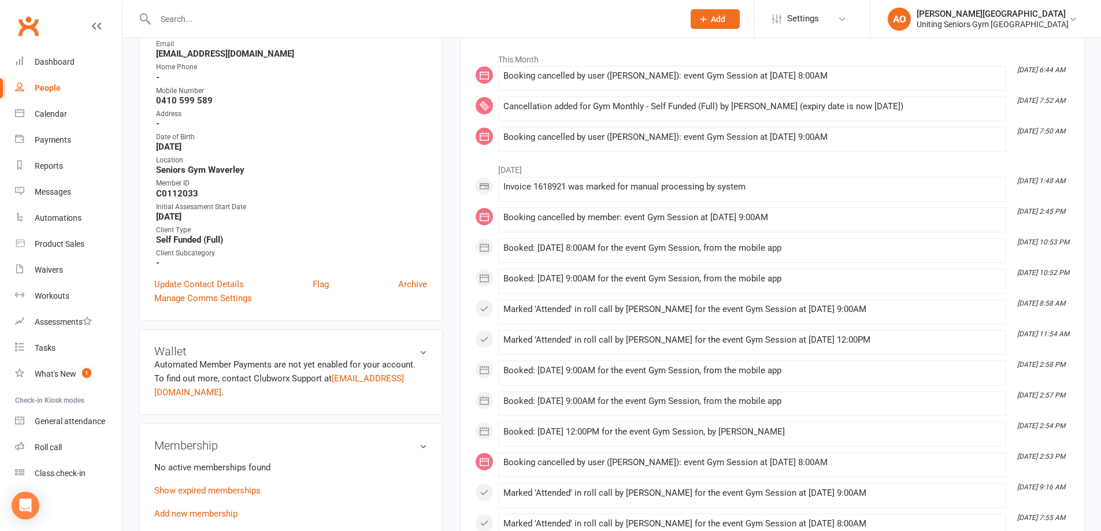
scroll to position [0, 0]
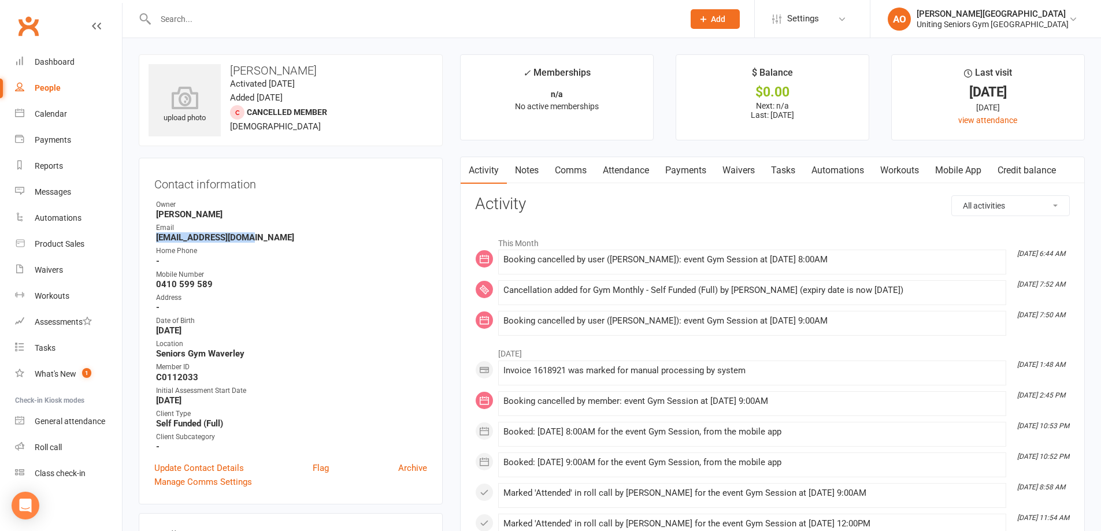
drag, startPoint x: 249, startPoint y: 238, endPoint x: 153, endPoint y: 240, distance: 95.9
click at [153, 240] on div "Contact information Owner [PERSON_NAME] Email [EMAIL_ADDRESS][DOMAIN_NAME] Home…" at bounding box center [291, 331] width 304 height 347
copy strong "[EMAIL_ADDRESS][DOMAIN_NAME]"
click at [191, 21] on input "text" at bounding box center [413, 19] width 523 height 16
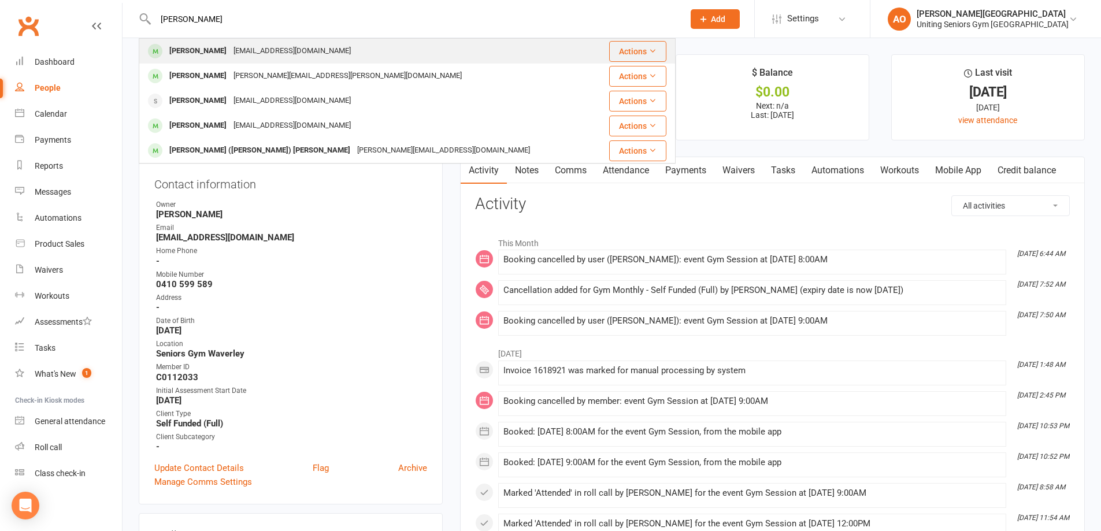
type input "[PERSON_NAME]"
click at [217, 43] on div "[PERSON_NAME]" at bounding box center [198, 51] width 64 height 17
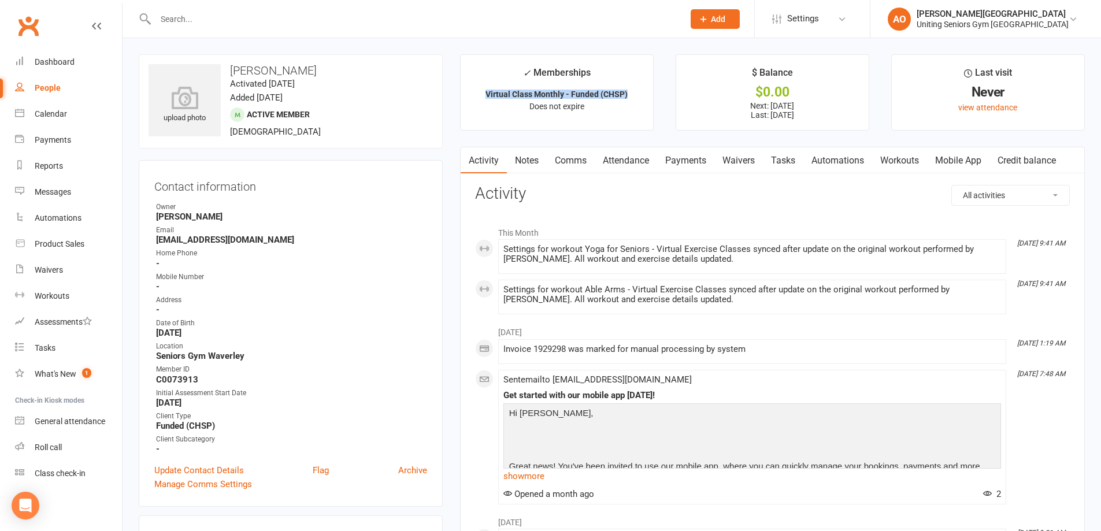
drag, startPoint x: 626, startPoint y: 93, endPoint x: 471, endPoint y: 87, distance: 155.0
click at [471, 87] on li "✓ Memberships Virtual Class Monthly - Funded (CHSP) Does not expire" at bounding box center [557, 92] width 194 height 76
copy strong "Virtual Class Monthly - Funded (CHSP)"
